Goal: Information Seeking & Learning: Compare options

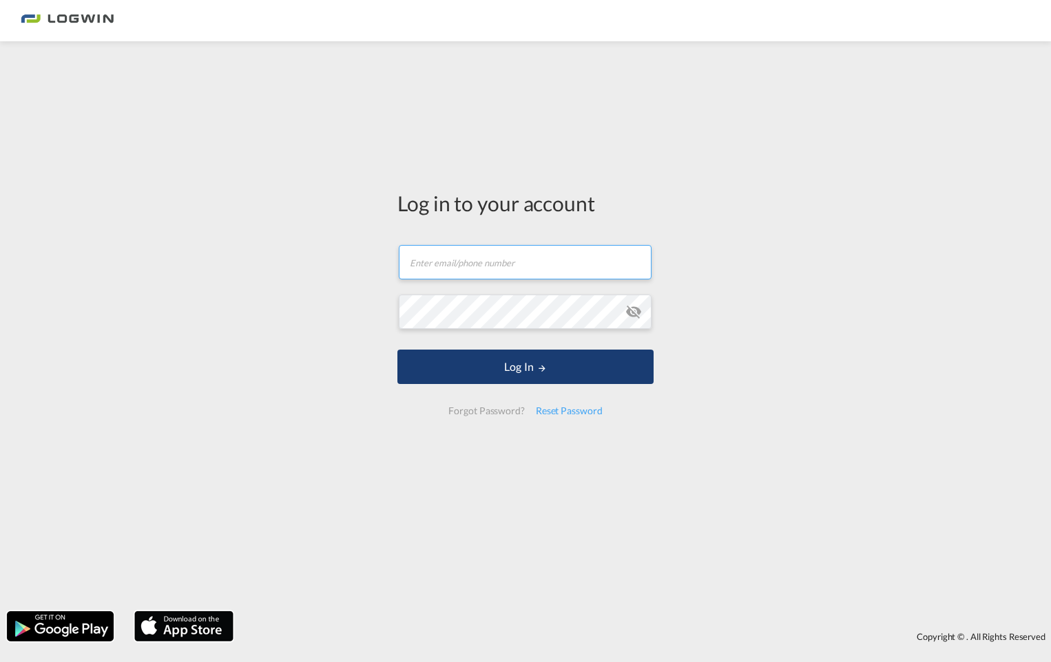
type input "[PERSON_NAME][EMAIL_ADDRESS][PERSON_NAME][DOMAIN_NAME]"
click at [604, 373] on button "Log In" at bounding box center [525, 367] width 256 height 34
